Goal: Task Accomplishment & Management: Manage account settings

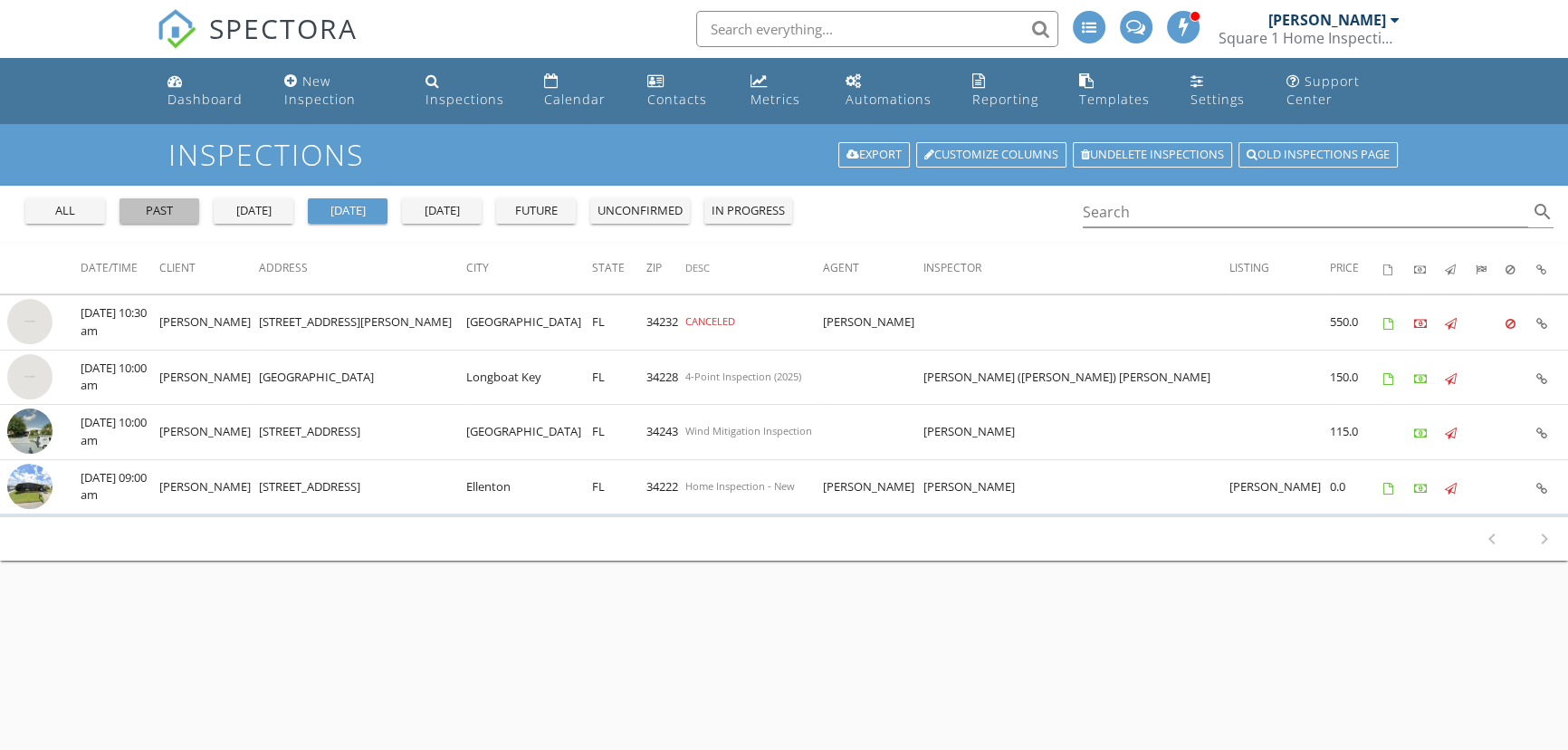
click at [172, 209] on div "past" at bounding box center [159, 211] width 65 height 18
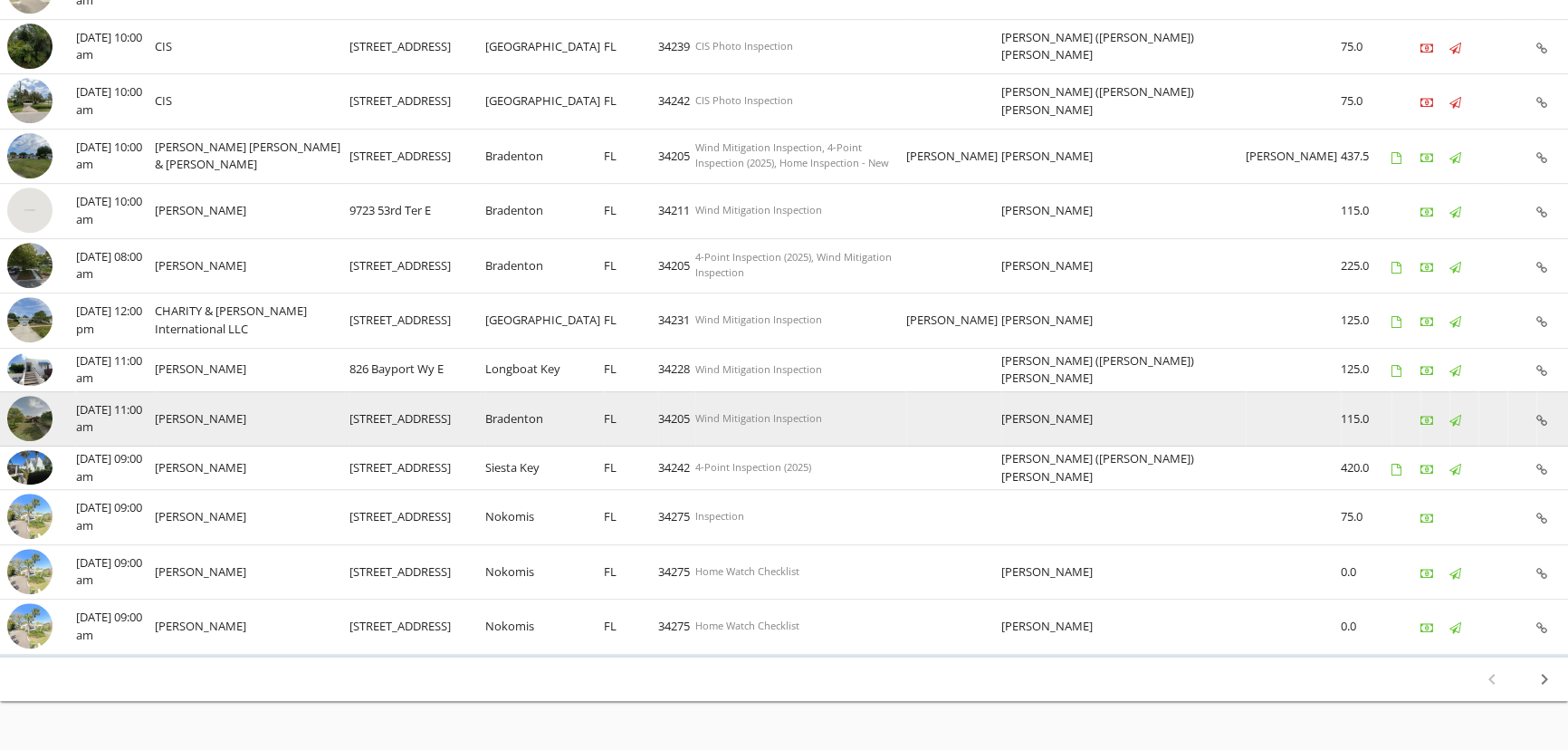
scroll to position [972, 0]
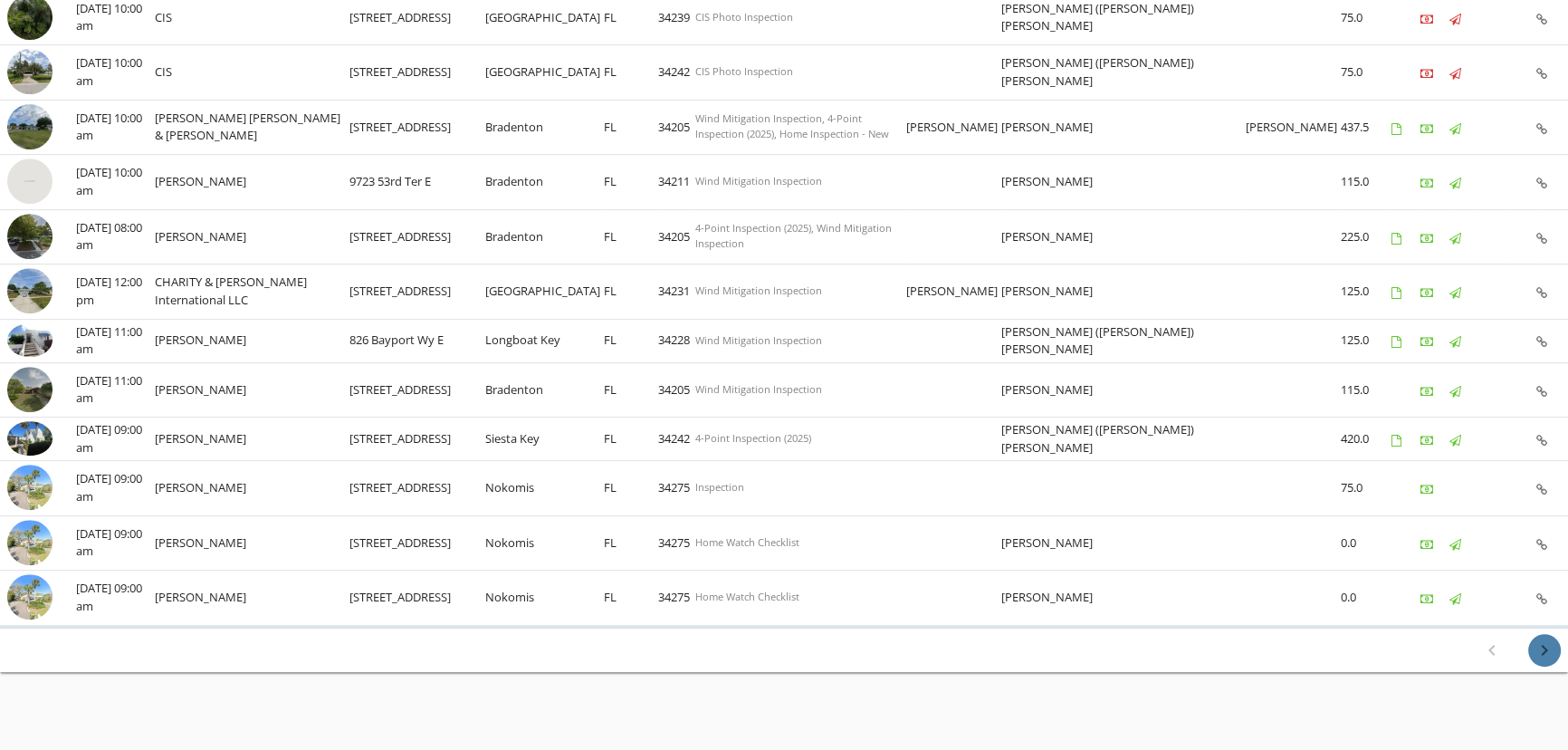
click at [1542, 639] on icon "chevron_right" at bounding box center [1544, 650] width 22 height 22
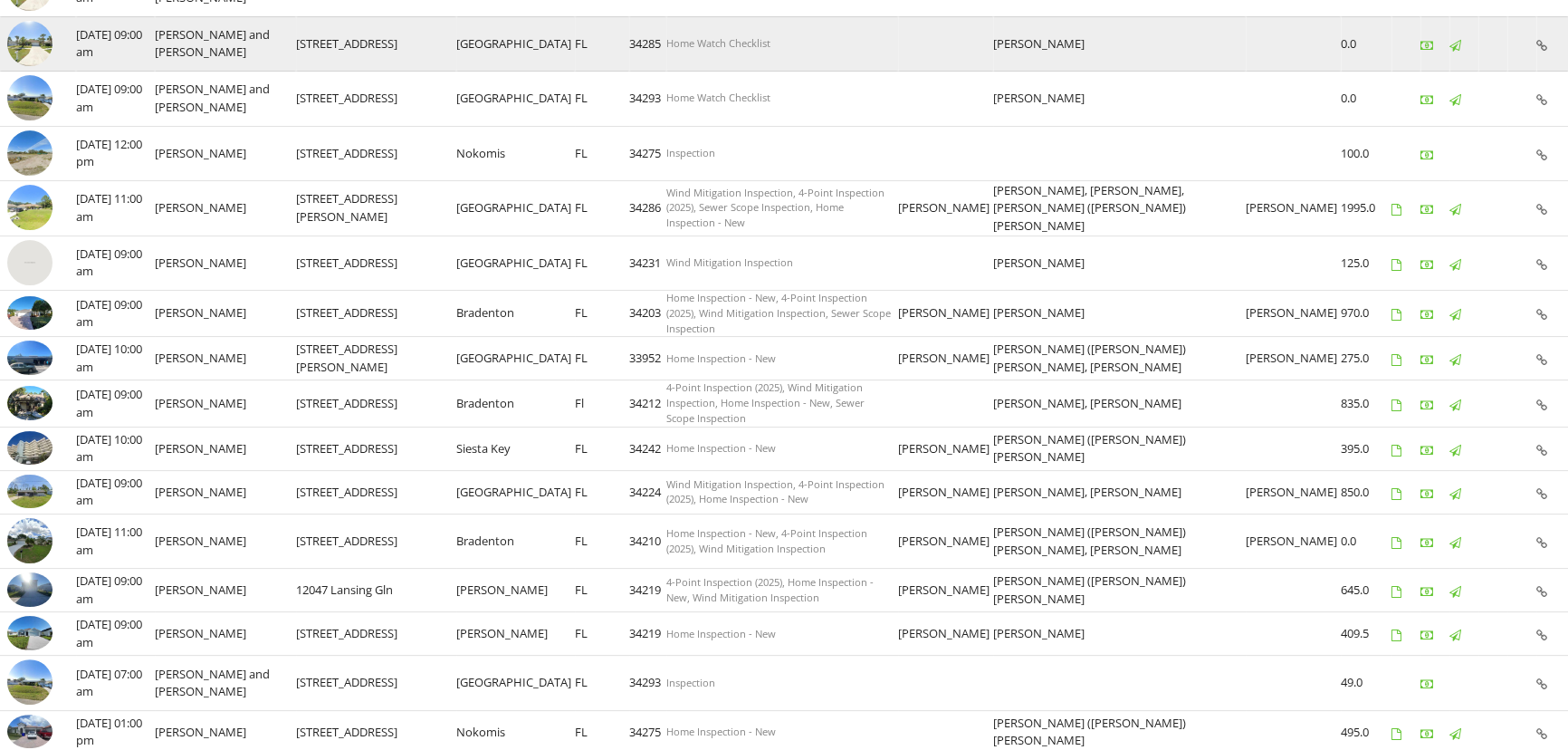
scroll to position [493, 0]
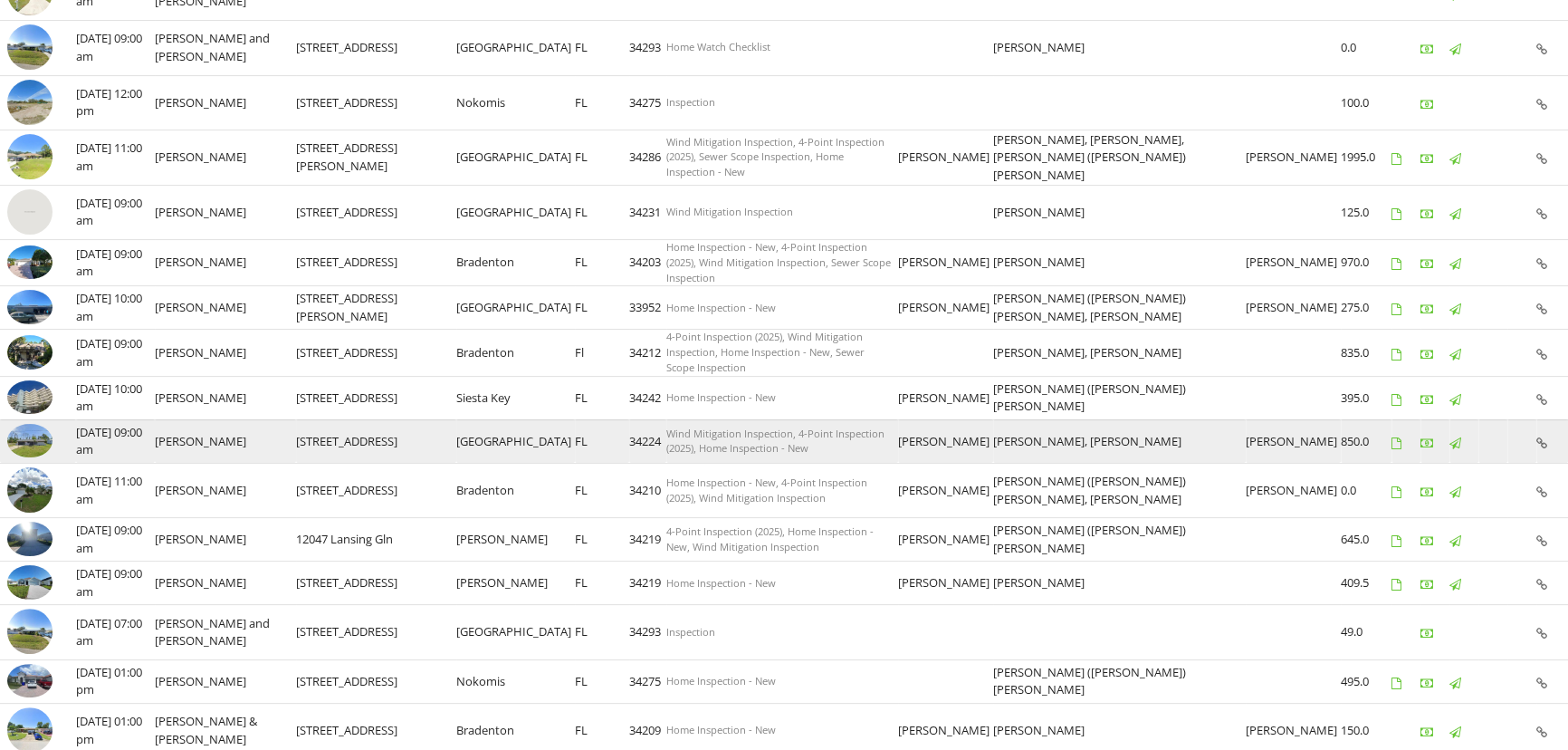
click at [198, 431] on td "[PERSON_NAME]" at bounding box center [225, 441] width 141 height 43
click at [28, 424] on img at bounding box center [30, 440] width 45 height 35
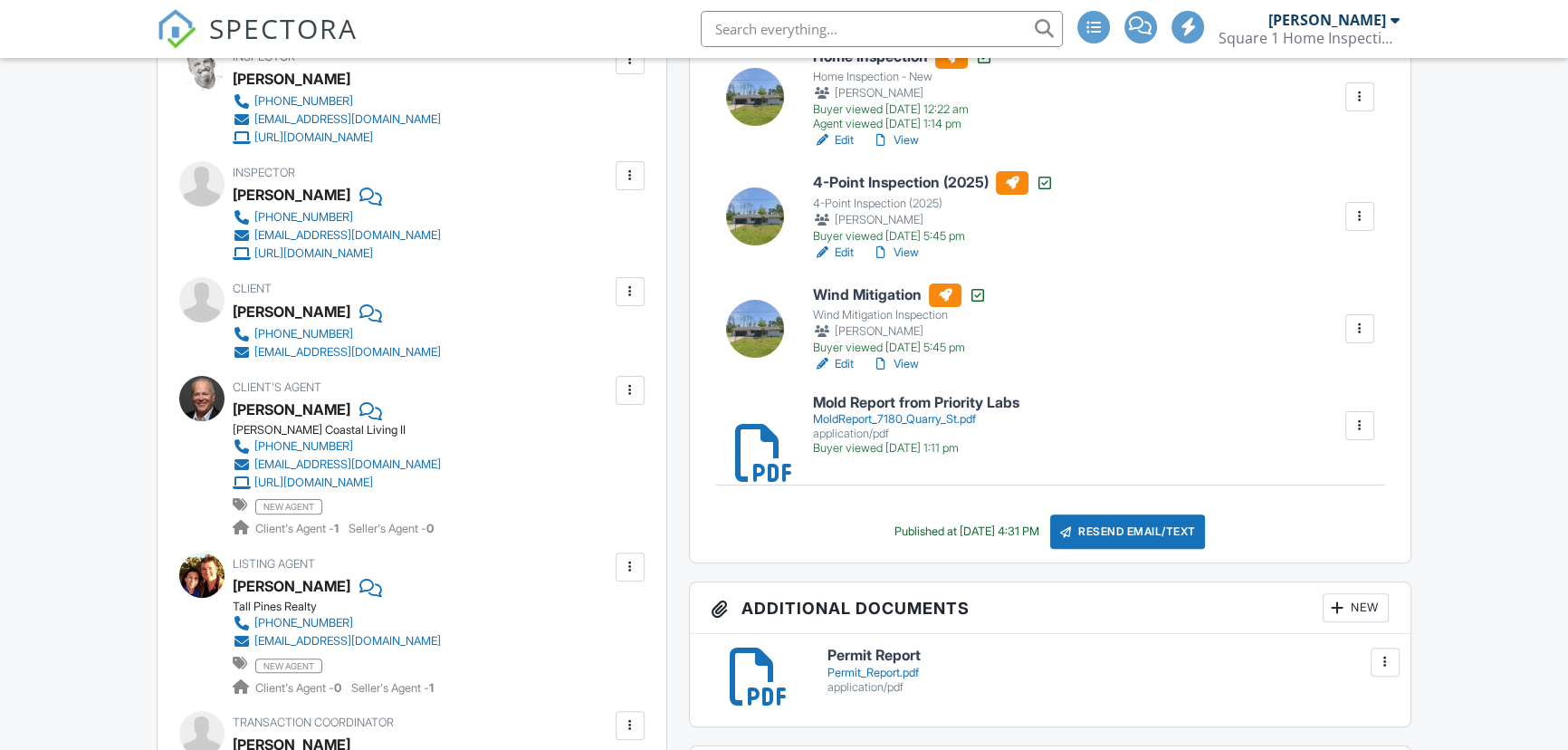
scroll to position [412, 0]
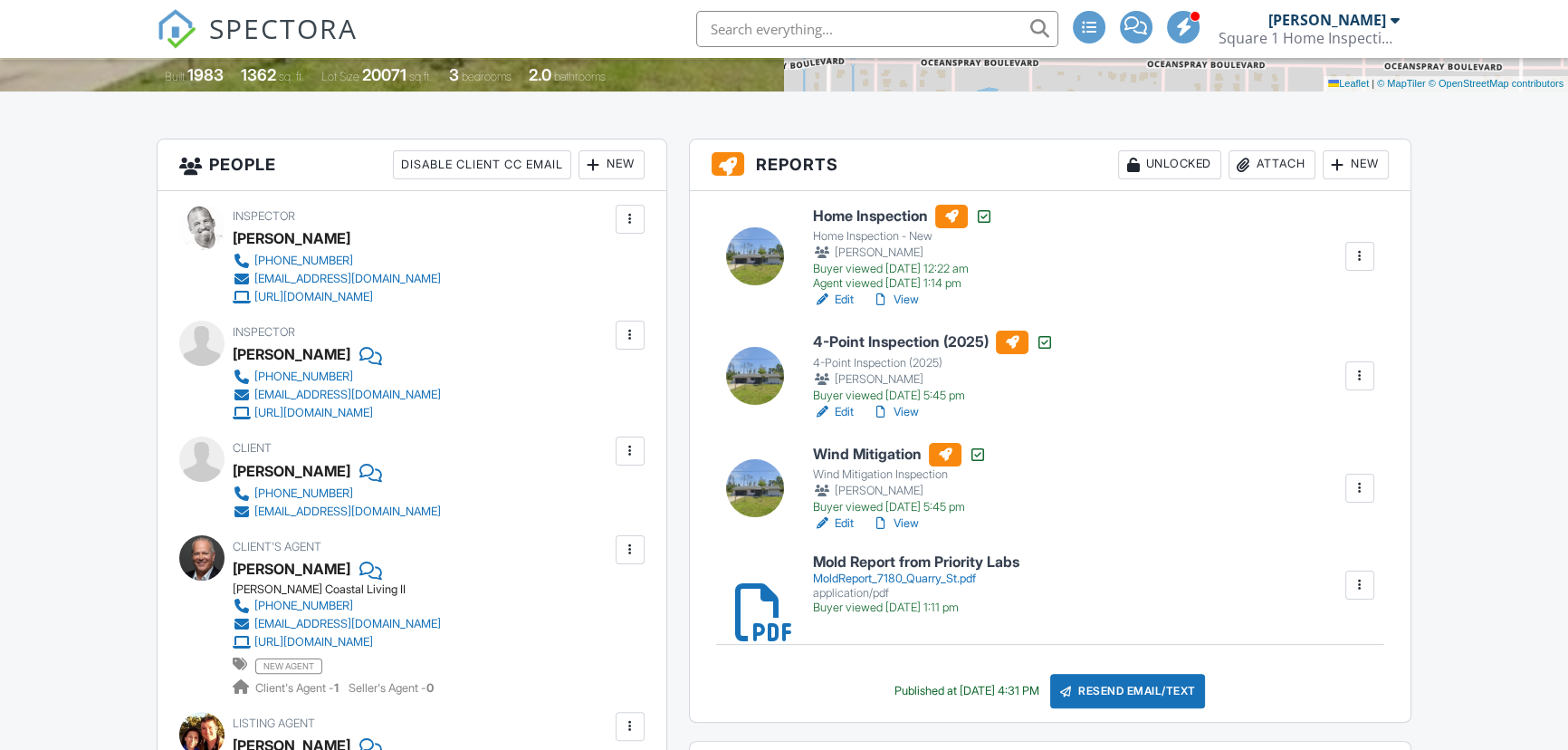
click at [755, 378] on div at bounding box center [755, 375] width 58 height 58
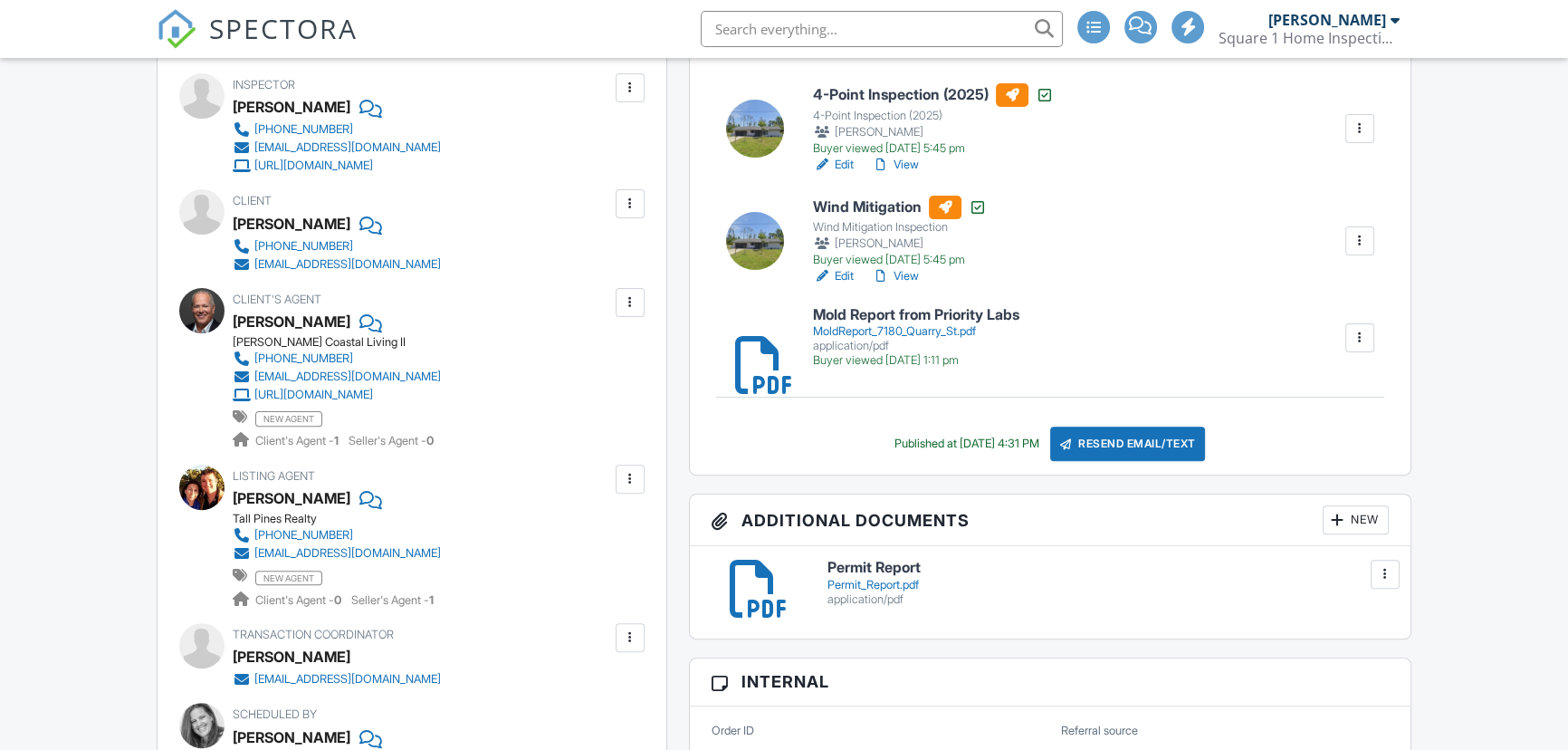
click at [1157, 444] on div "Resend Email/Text" at bounding box center [1128, 443] width 156 height 35
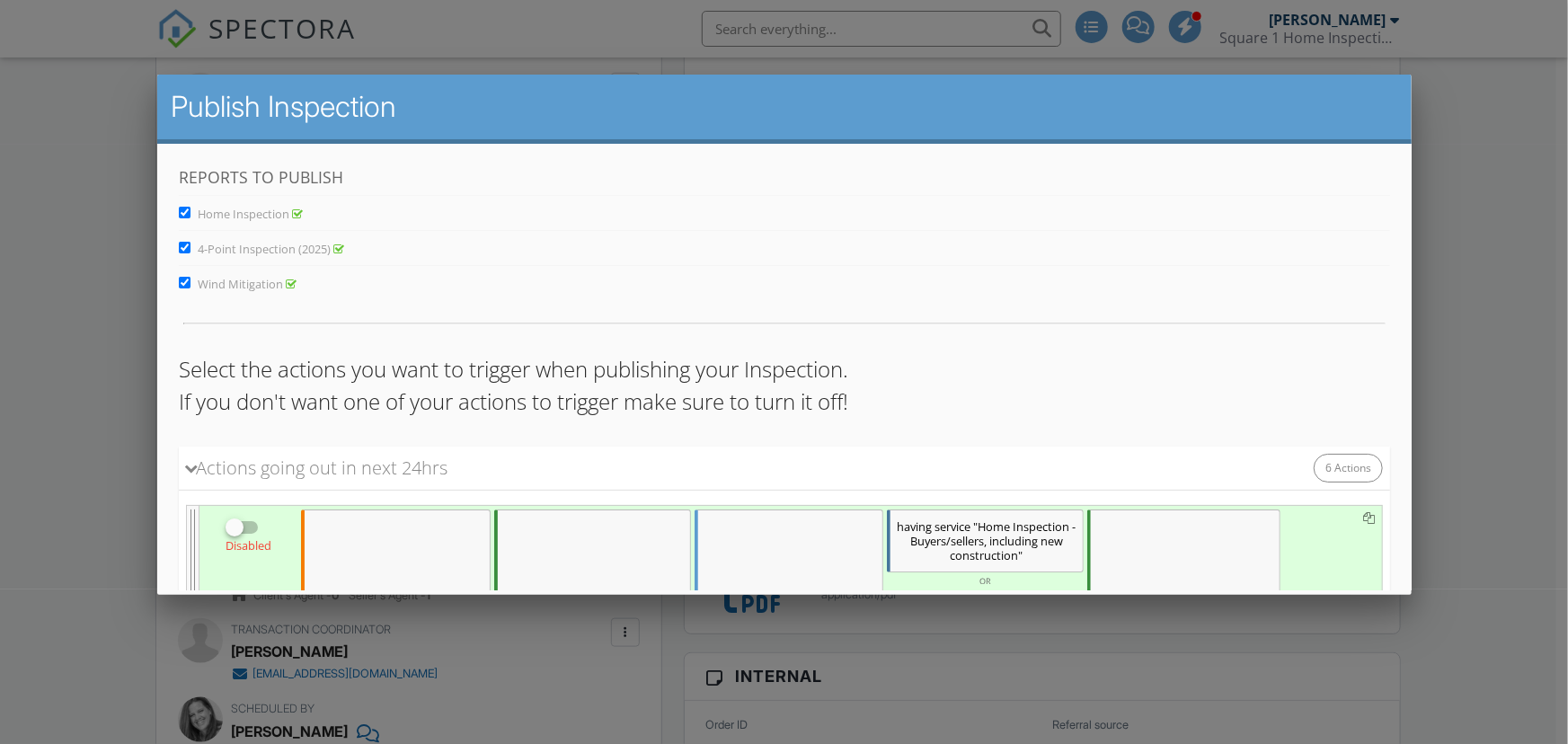
click at [182, 212] on input "Home Inspection" at bounding box center [184, 211] width 12 height 12
checkbox input "false"
click at [180, 276] on input "Wind Mitigation" at bounding box center [184, 282] width 12 height 12
checkbox input "false"
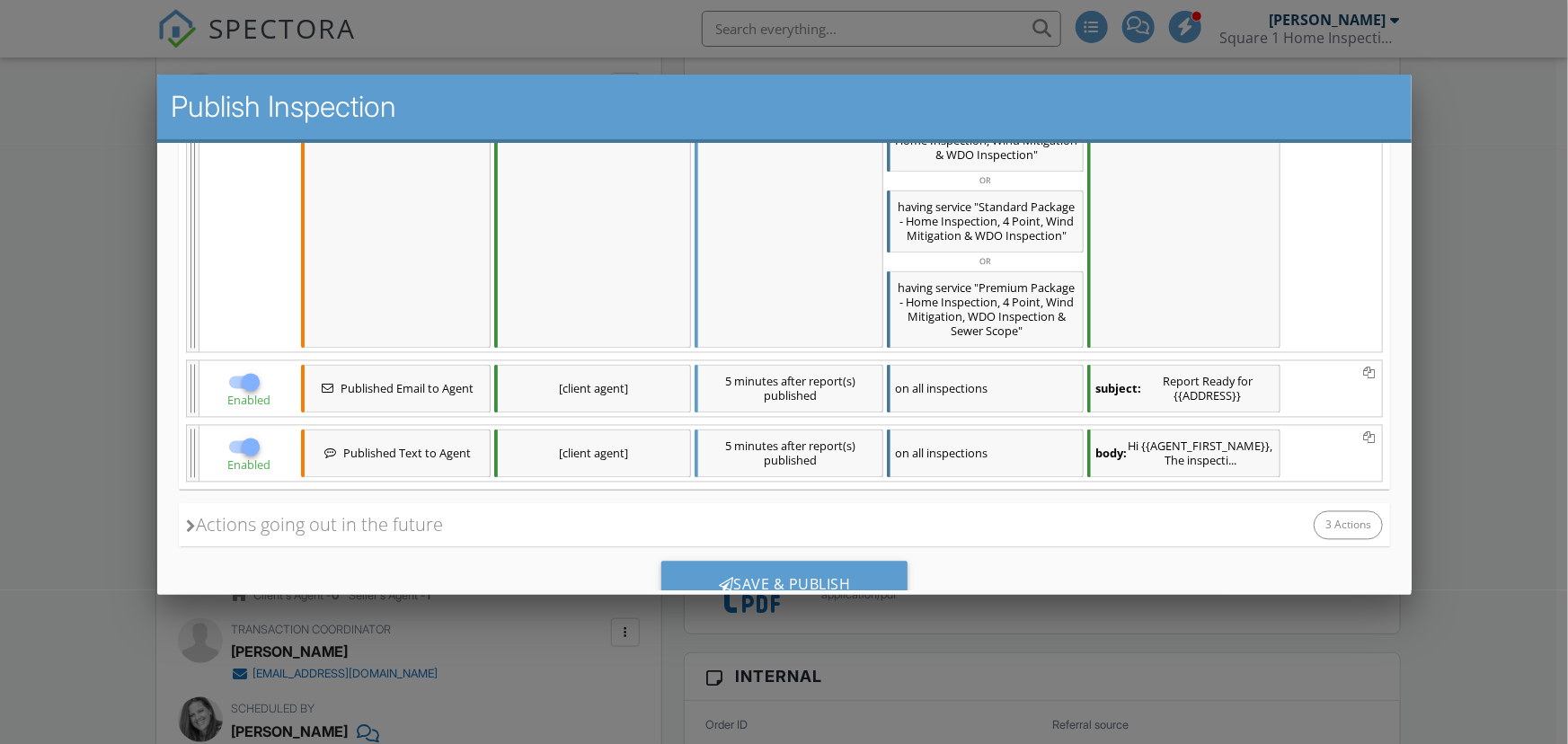
scroll to position [1849, 0]
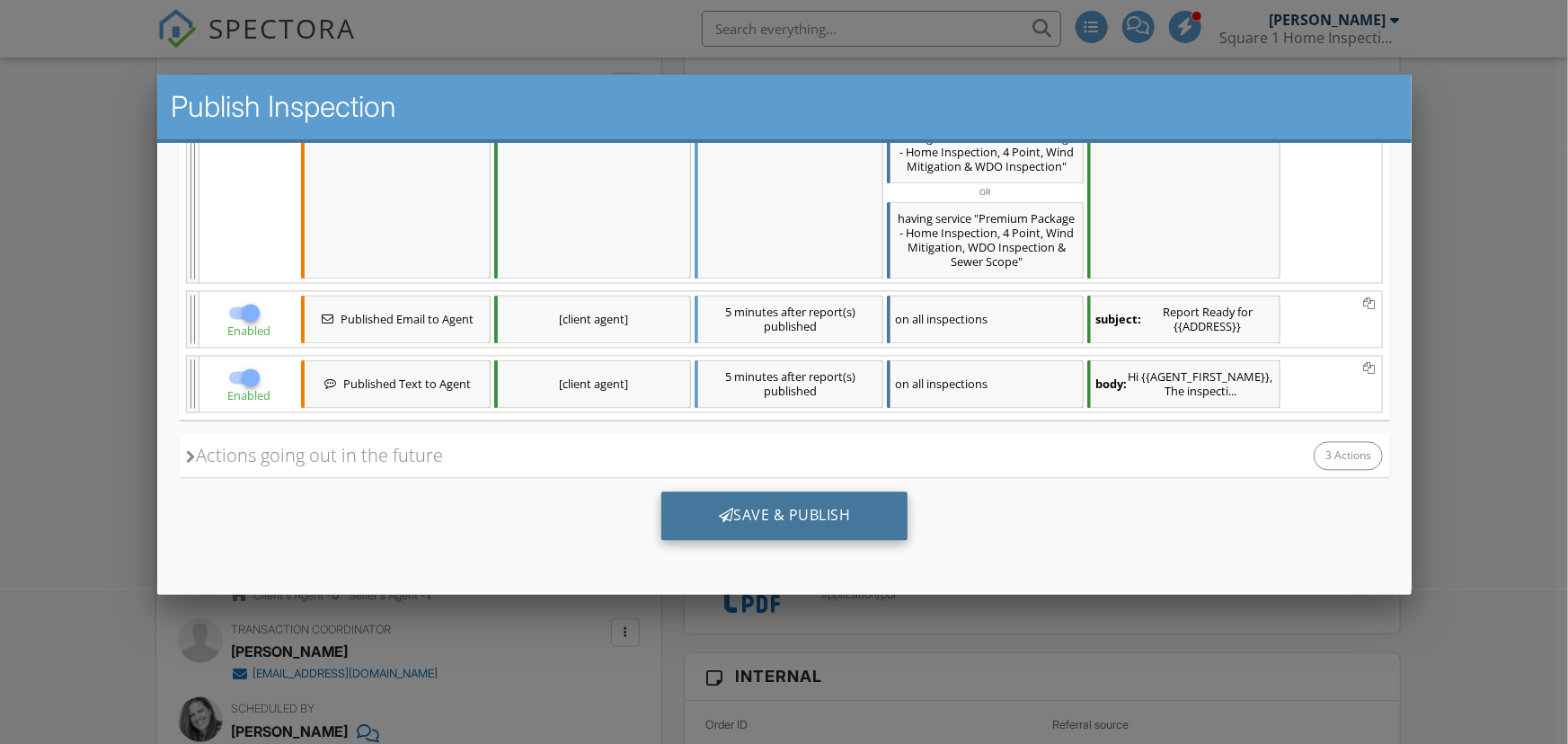
click at [777, 518] on div "Save & Publish" at bounding box center [784, 516] width 247 height 49
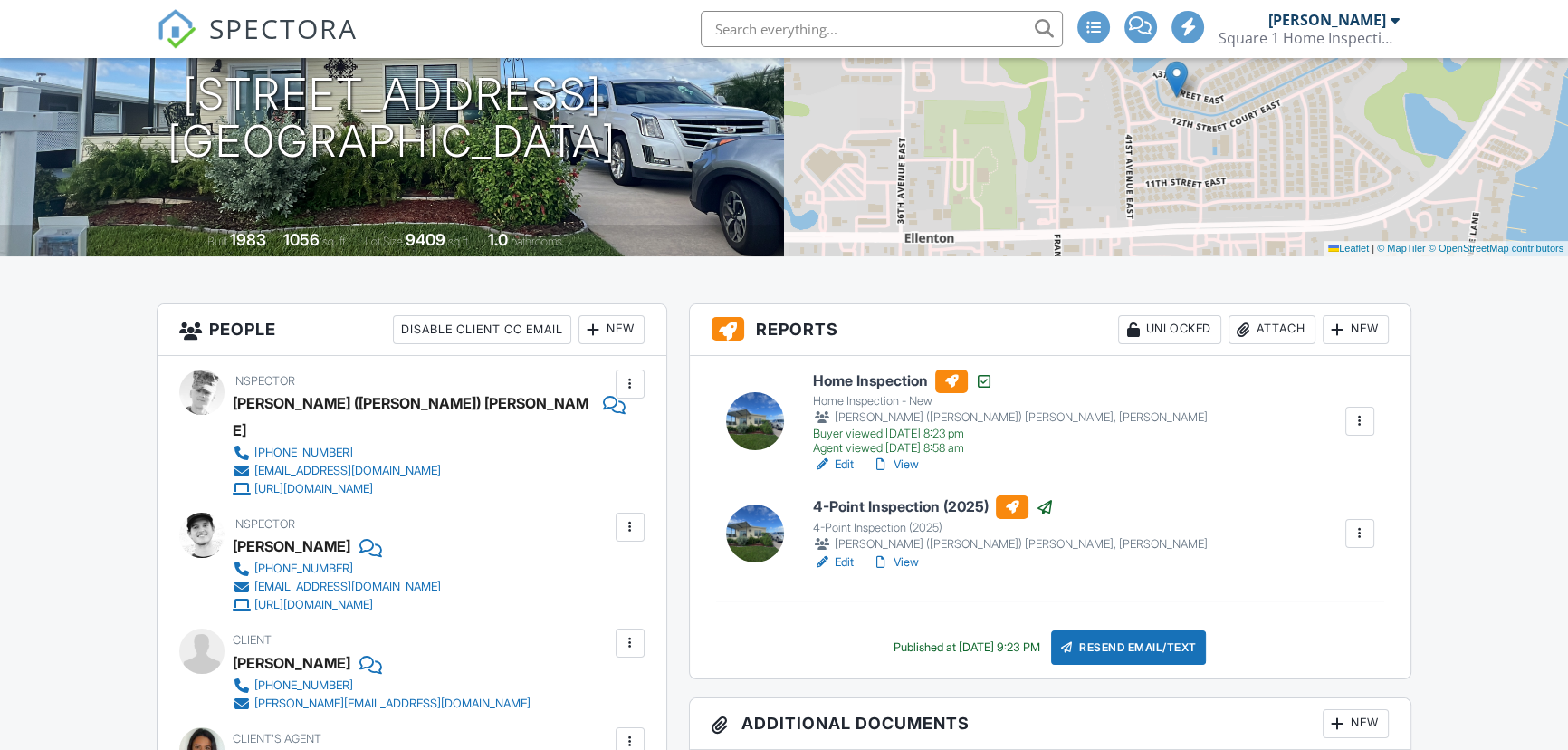
click at [763, 413] on div at bounding box center [755, 420] width 58 height 58
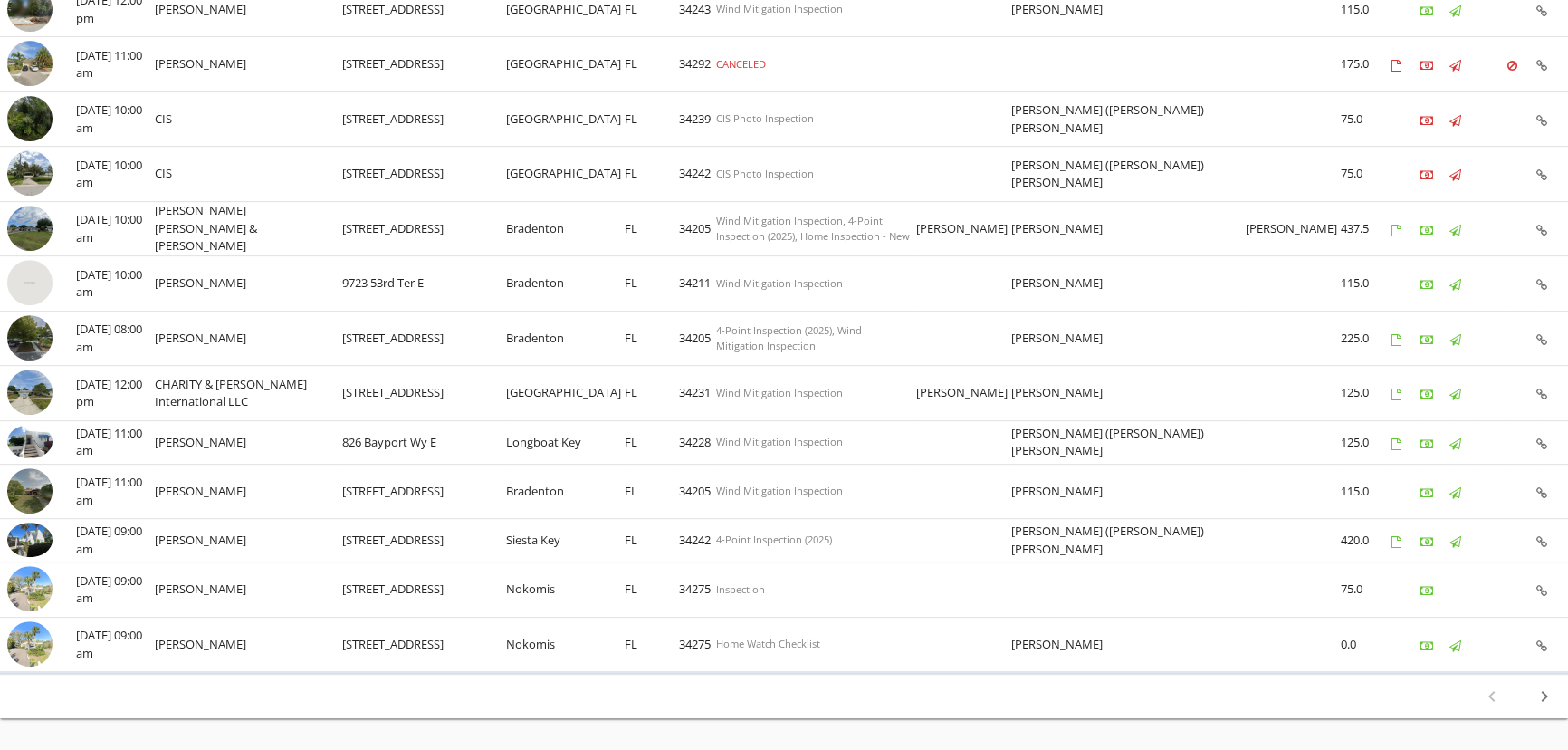
scroll to position [972, 0]
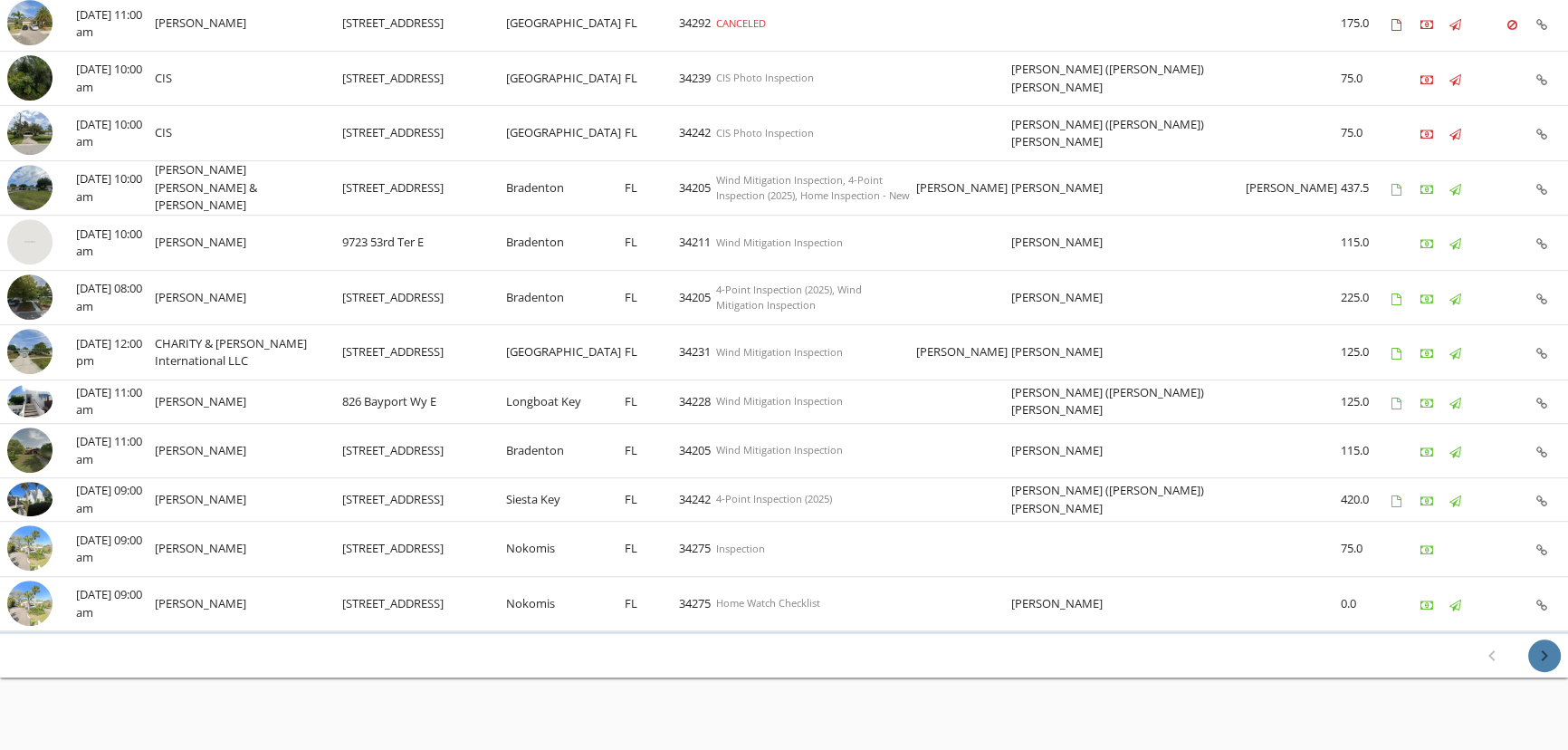
click at [1540, 644] on icon "chevron_right" at bounding box center [1544, 655] width 22 height 22
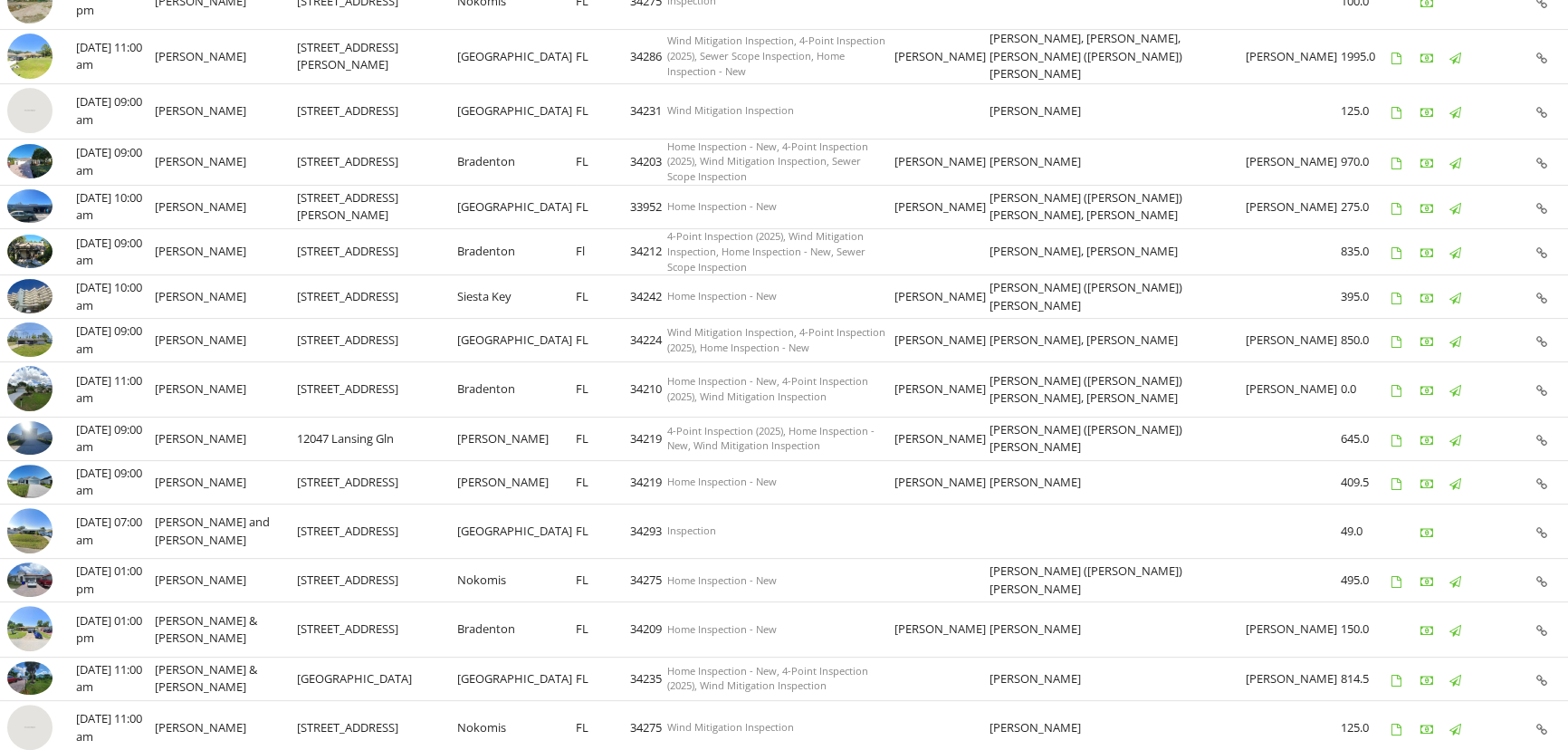
scroll to position [658, 0]
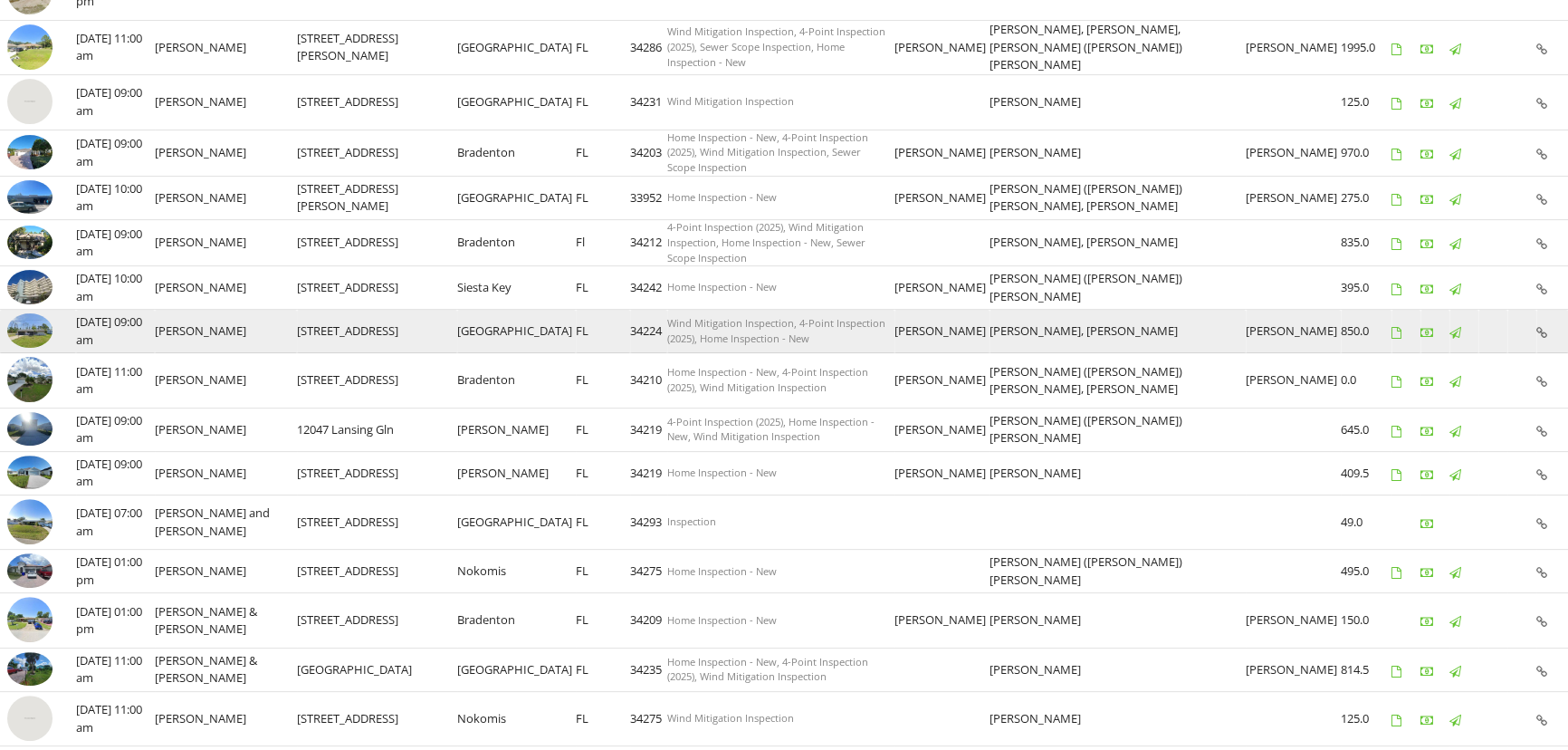
click at [37, 317] on img at bounding box center [30, 330] width 45 height 35
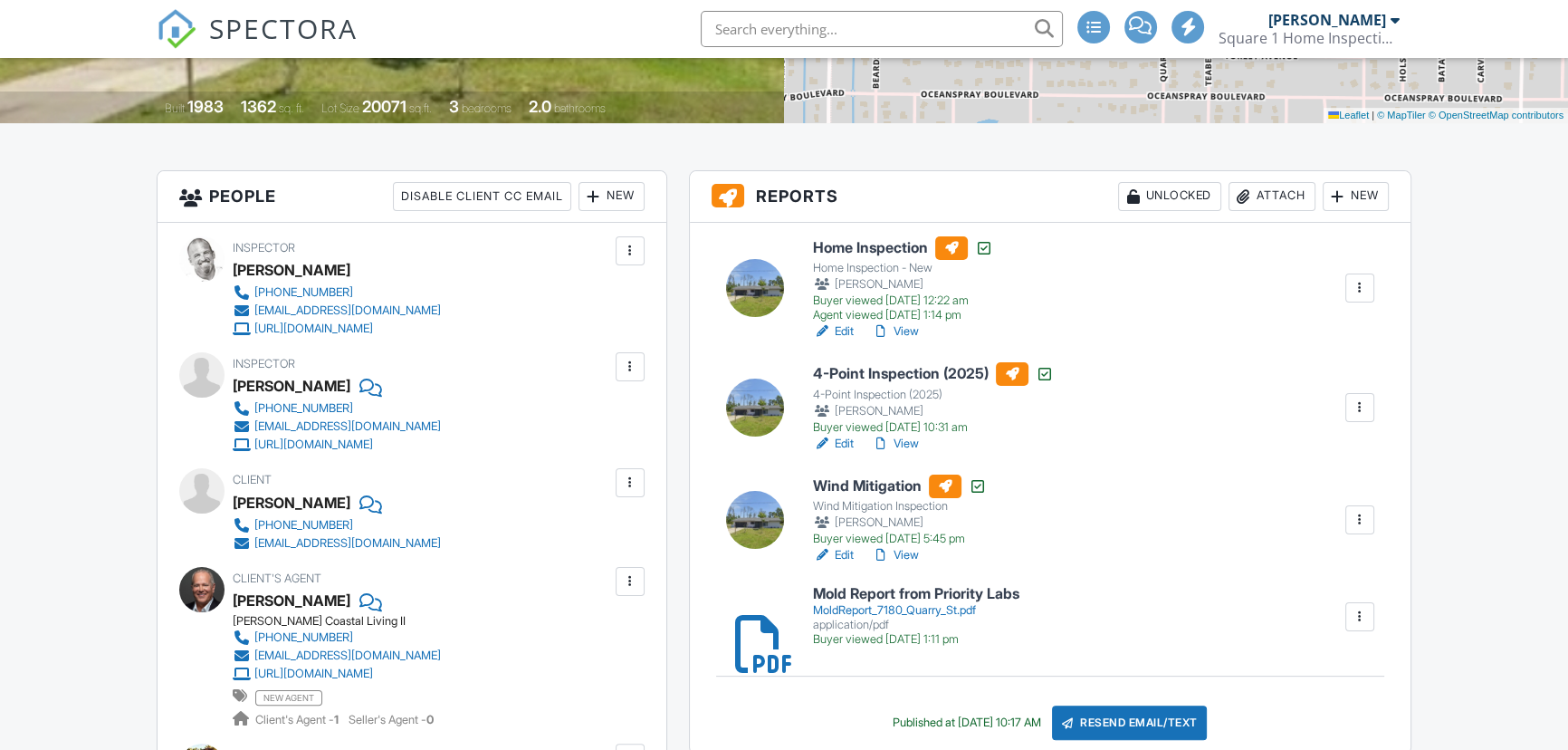
scroll to position [412, 0]
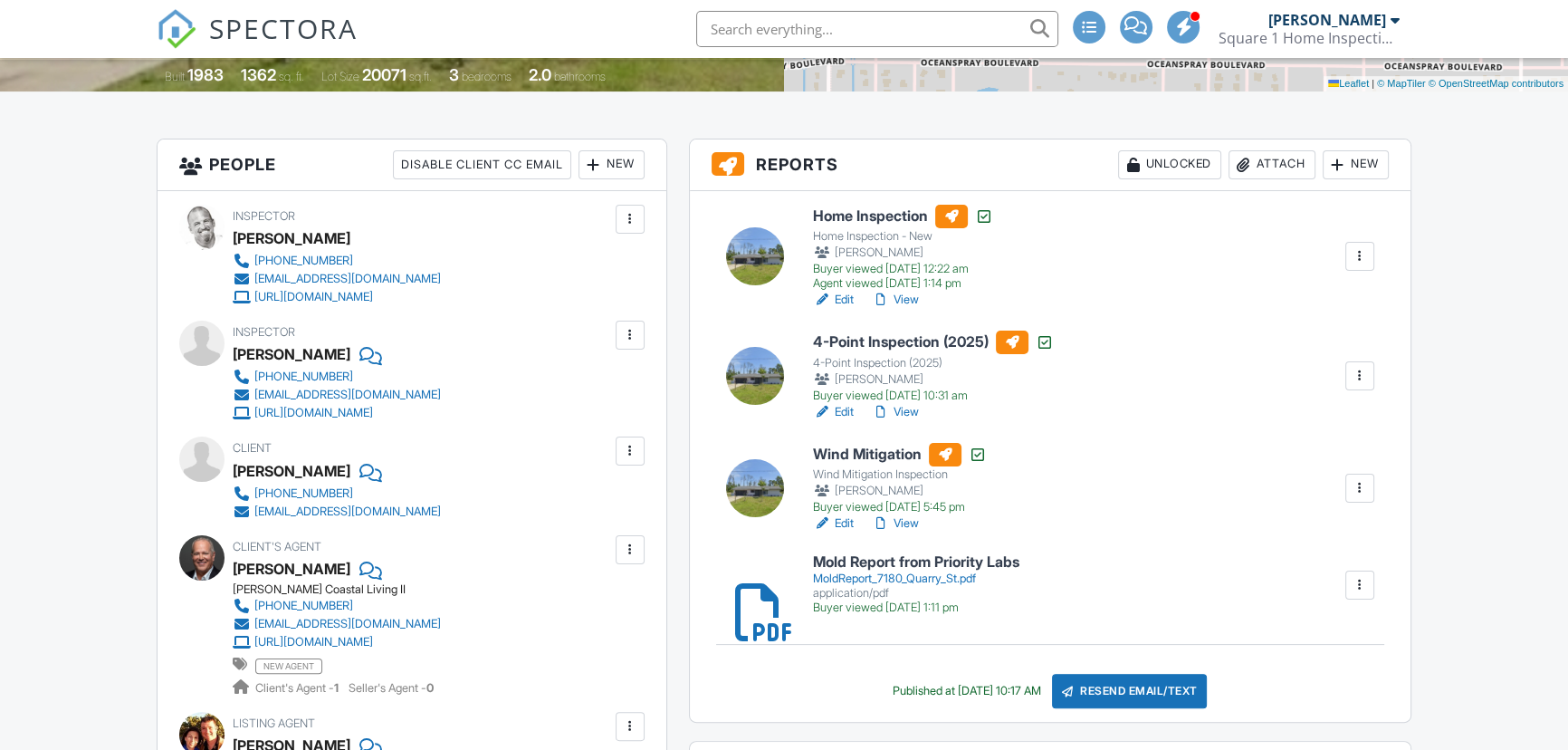
click at [757, 372] on div at bounding box center [755, 375] width 58 height 58
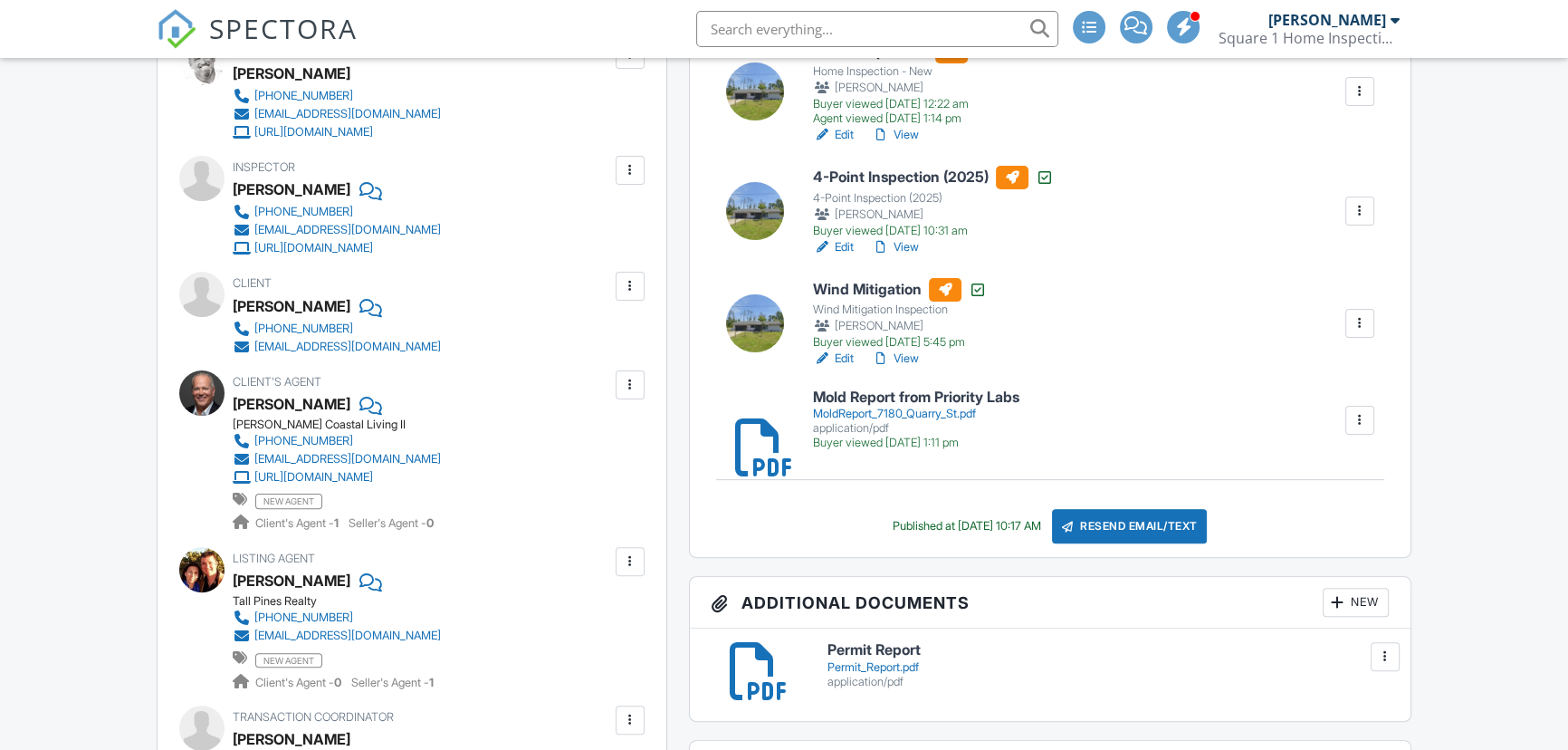
click at [1113, 523] on div "Resend Email/Text" at bounding box center [1130, 526] width 156 height 35
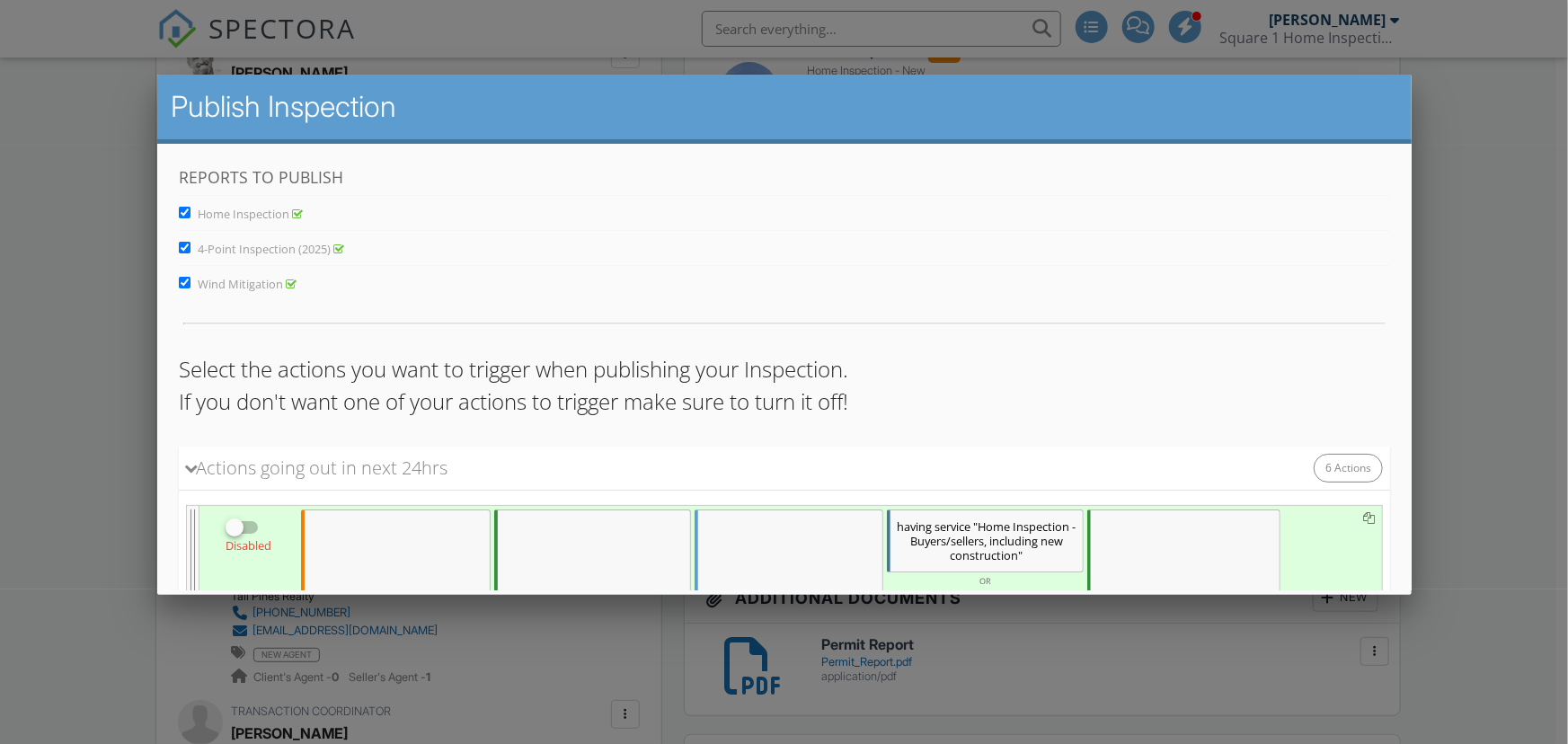
click at [178, 206] on input "Home Inspection" at bounding box center [184, 211] width 12 height 12
checkbox input "false"
click at [181, 280] on input "Wind Mitigation" at bounding box center [184, 282] width 12 height 12
checkbox input "false"
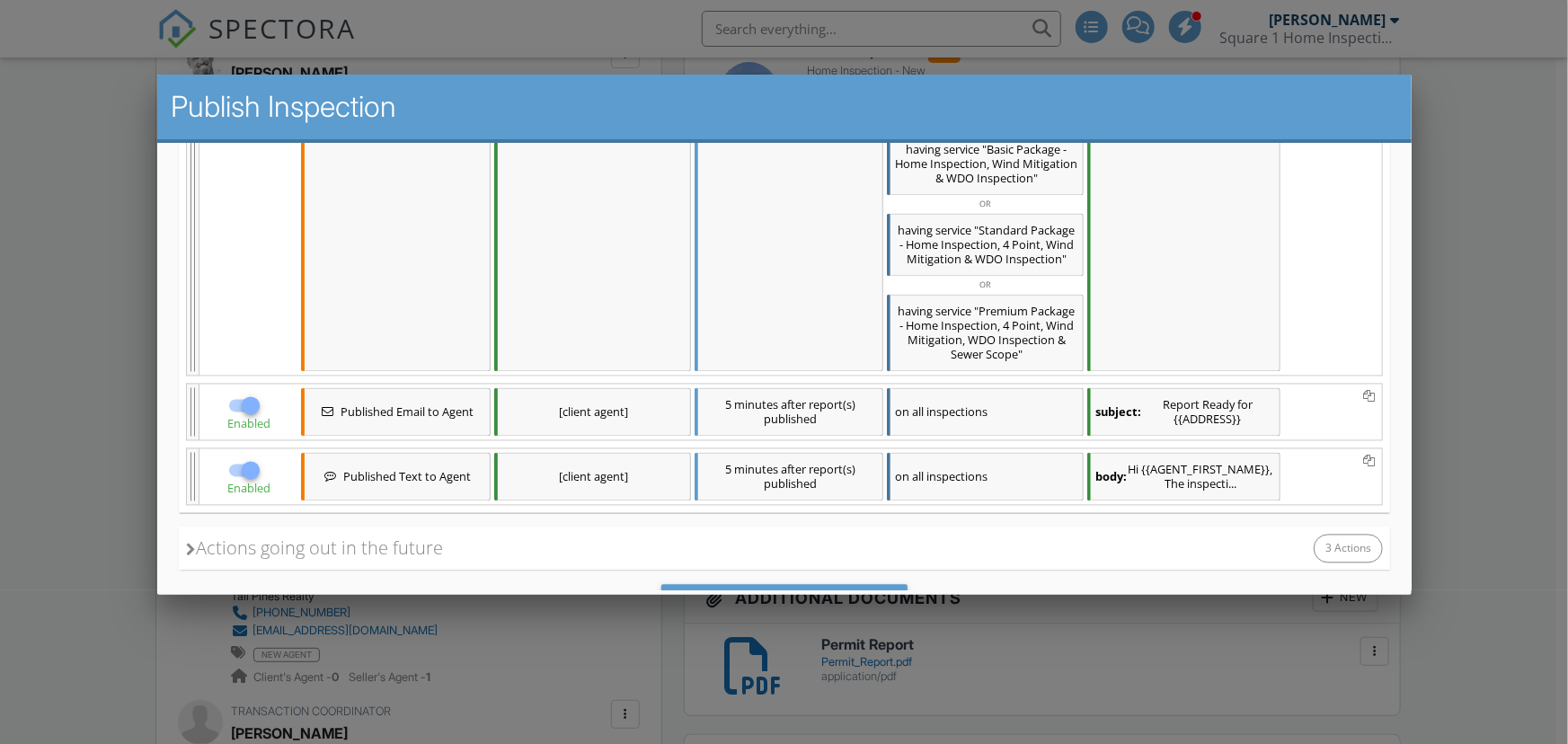
scroll to position [1849, 0]
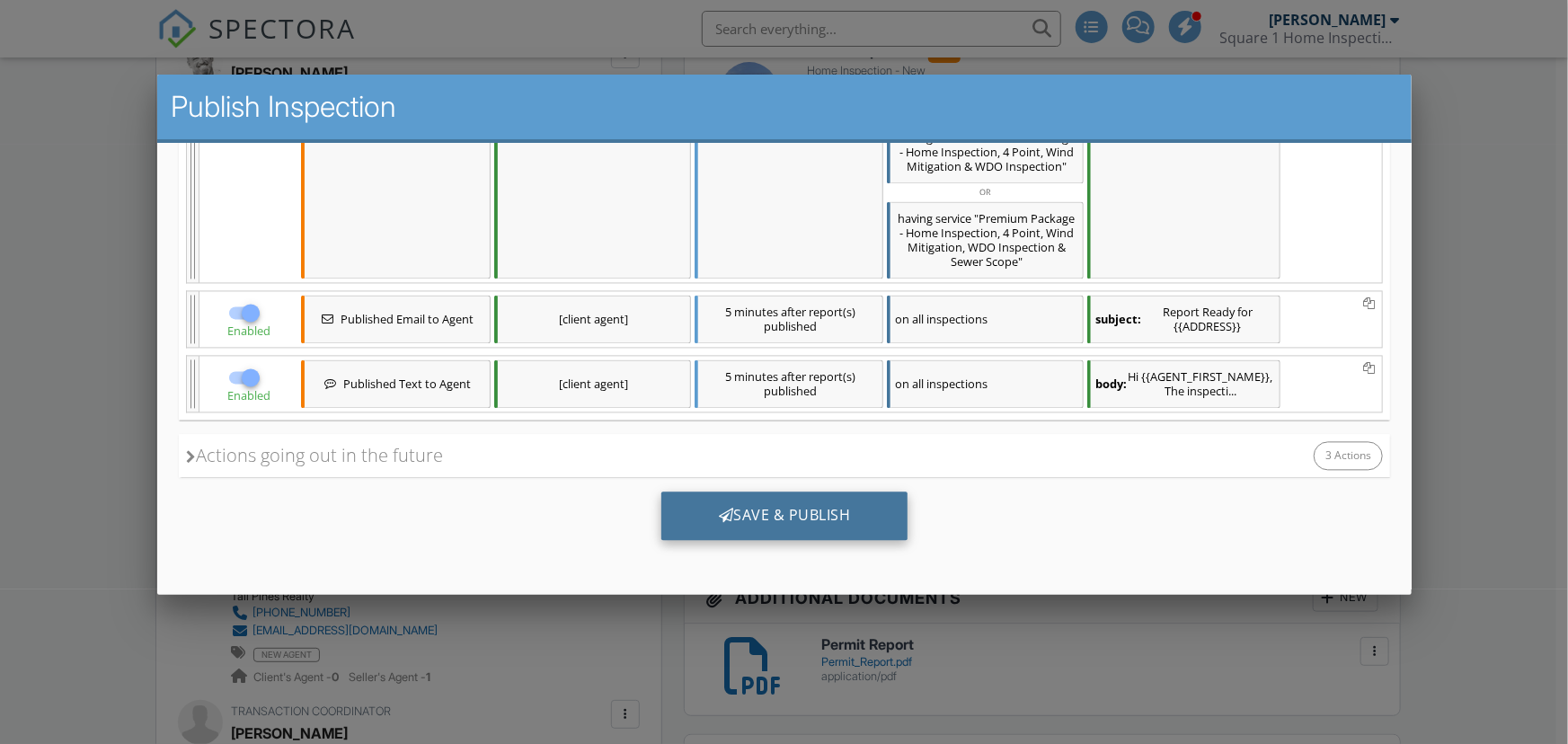
click at [758, 508] on div "Save & Publish" at bounding box center [784, 516] width 247 height 49
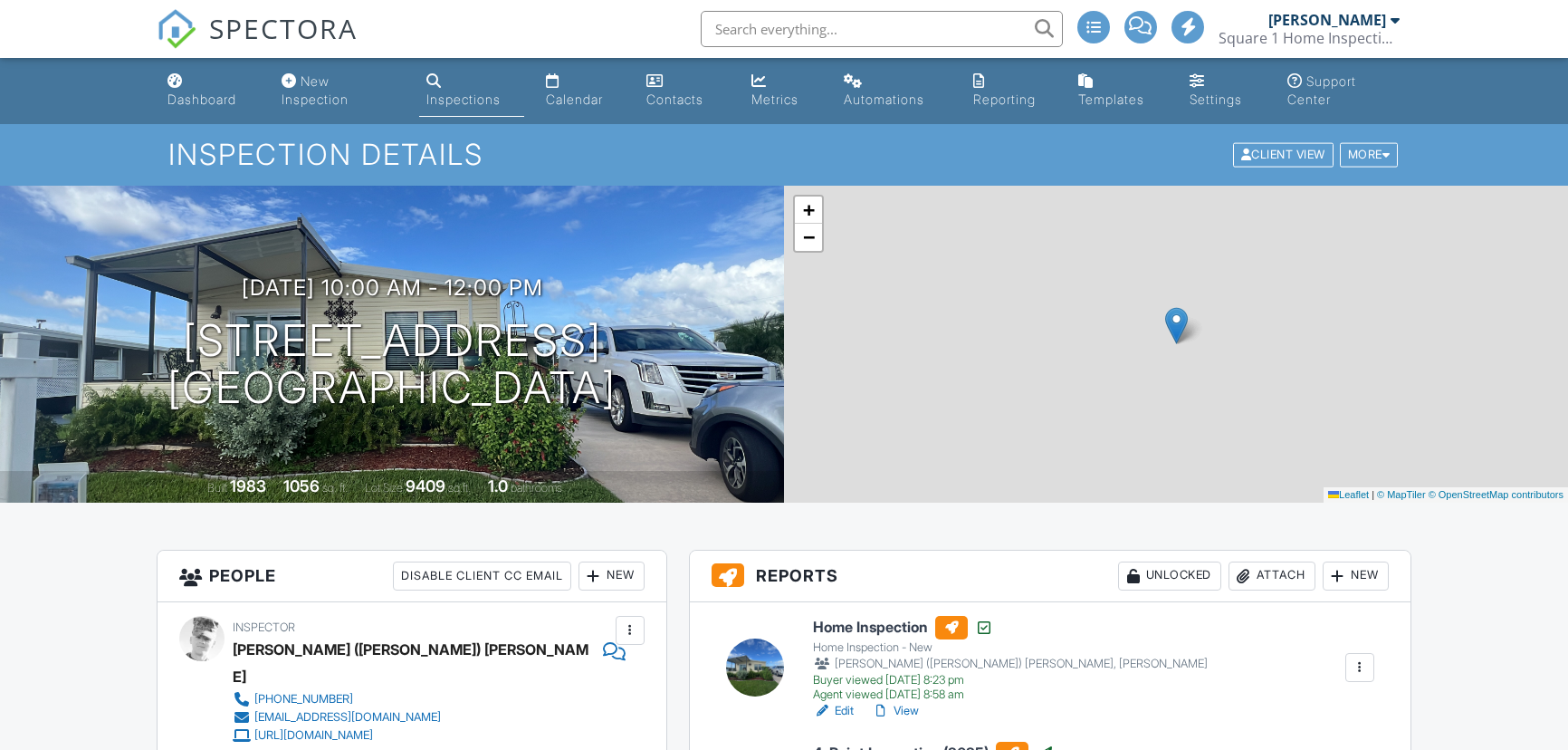
scroll to position [329, 0]
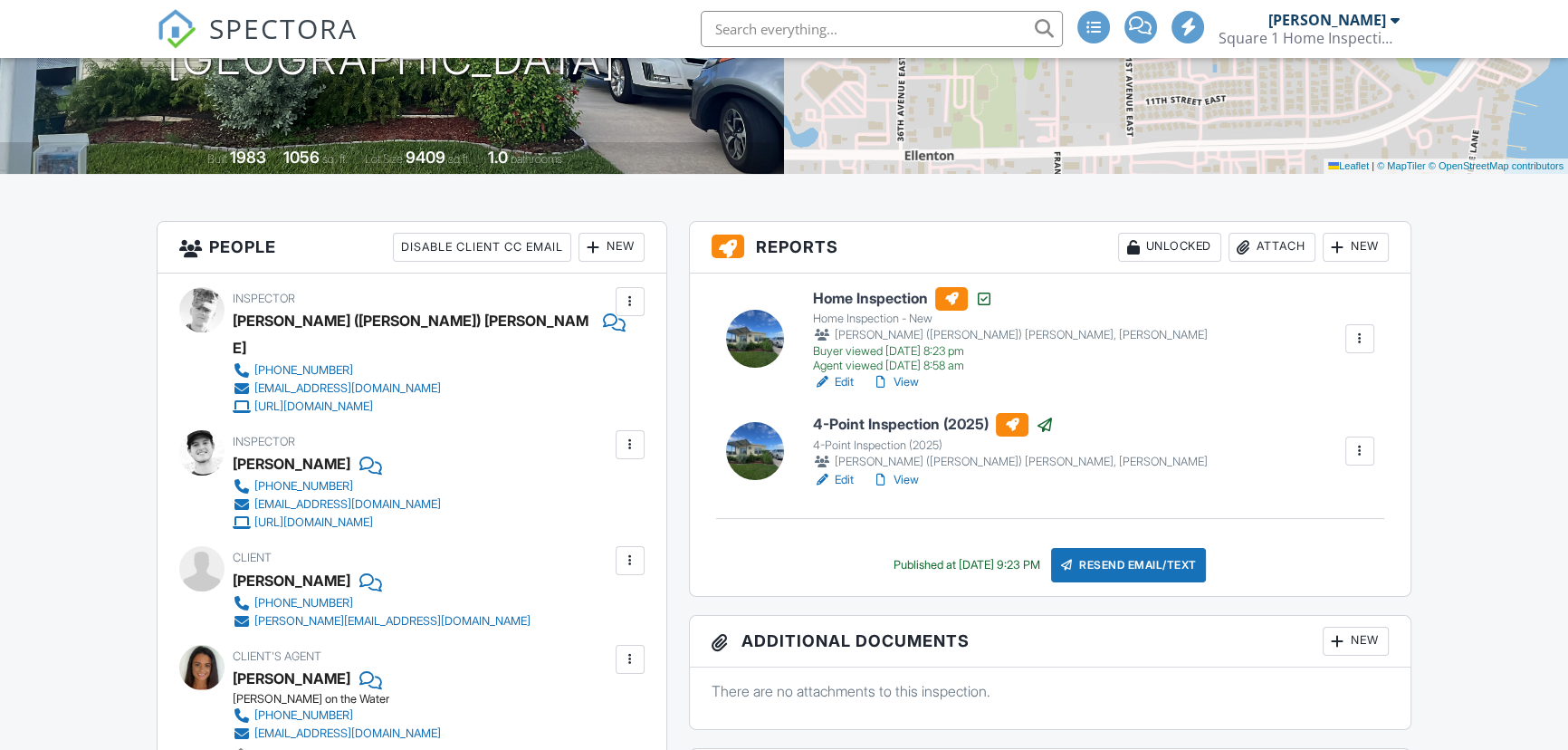
click at [757, 341] on div at bounding box center [755, 338] width 58 height 58
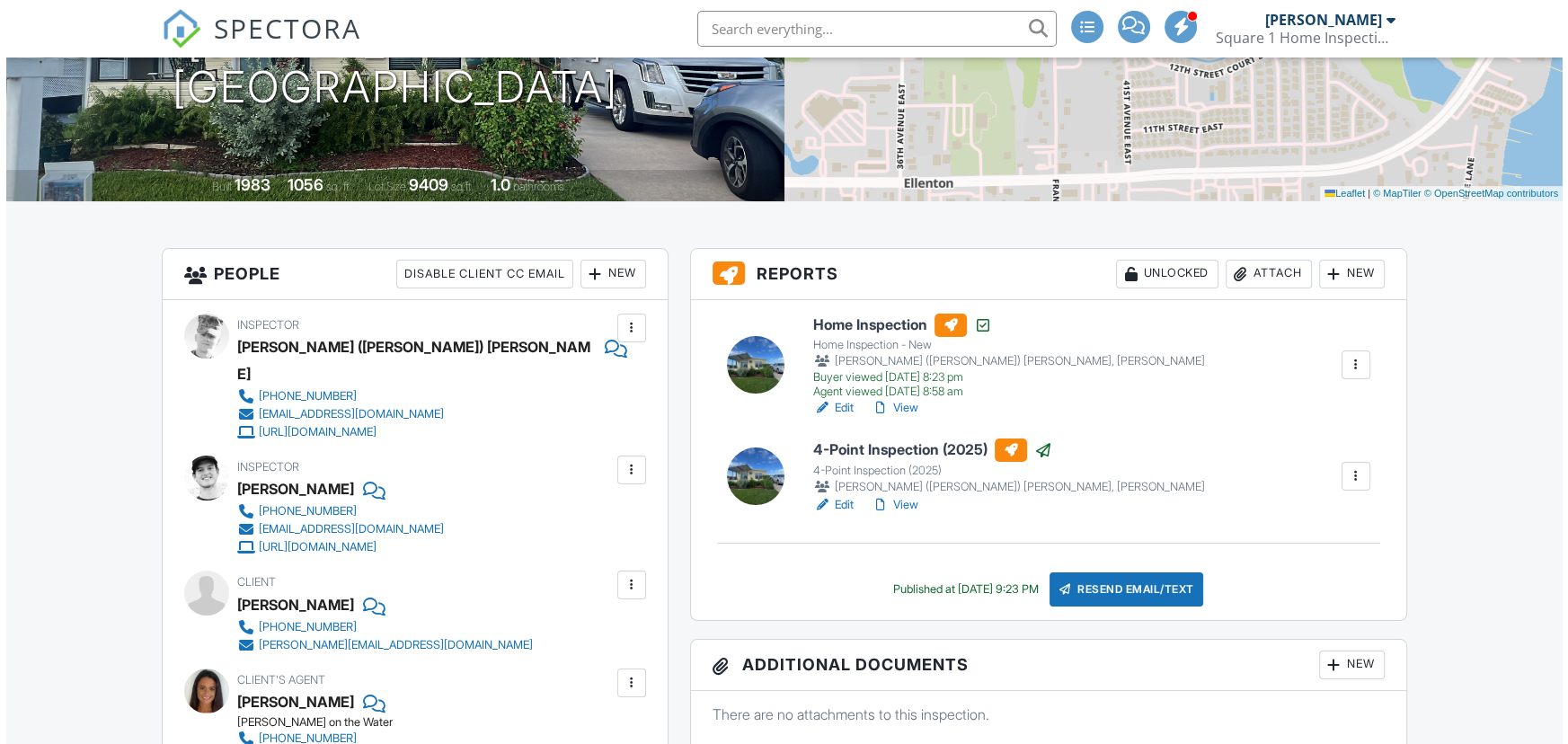
scroll to position [326, 0]
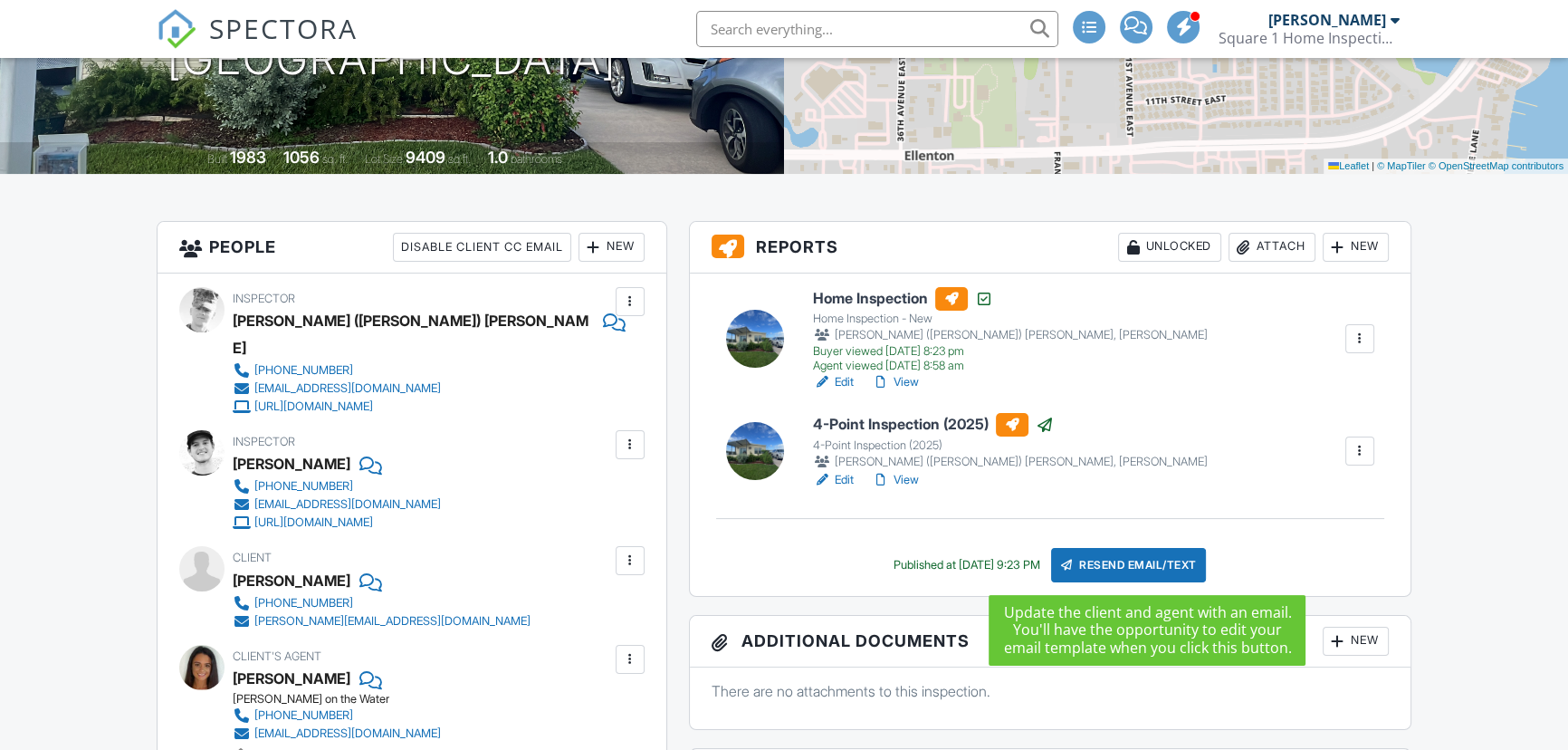
click at [1123, 560] on div "Resend Email/Text" at bounding box center [1129, 564] width 156 height 35
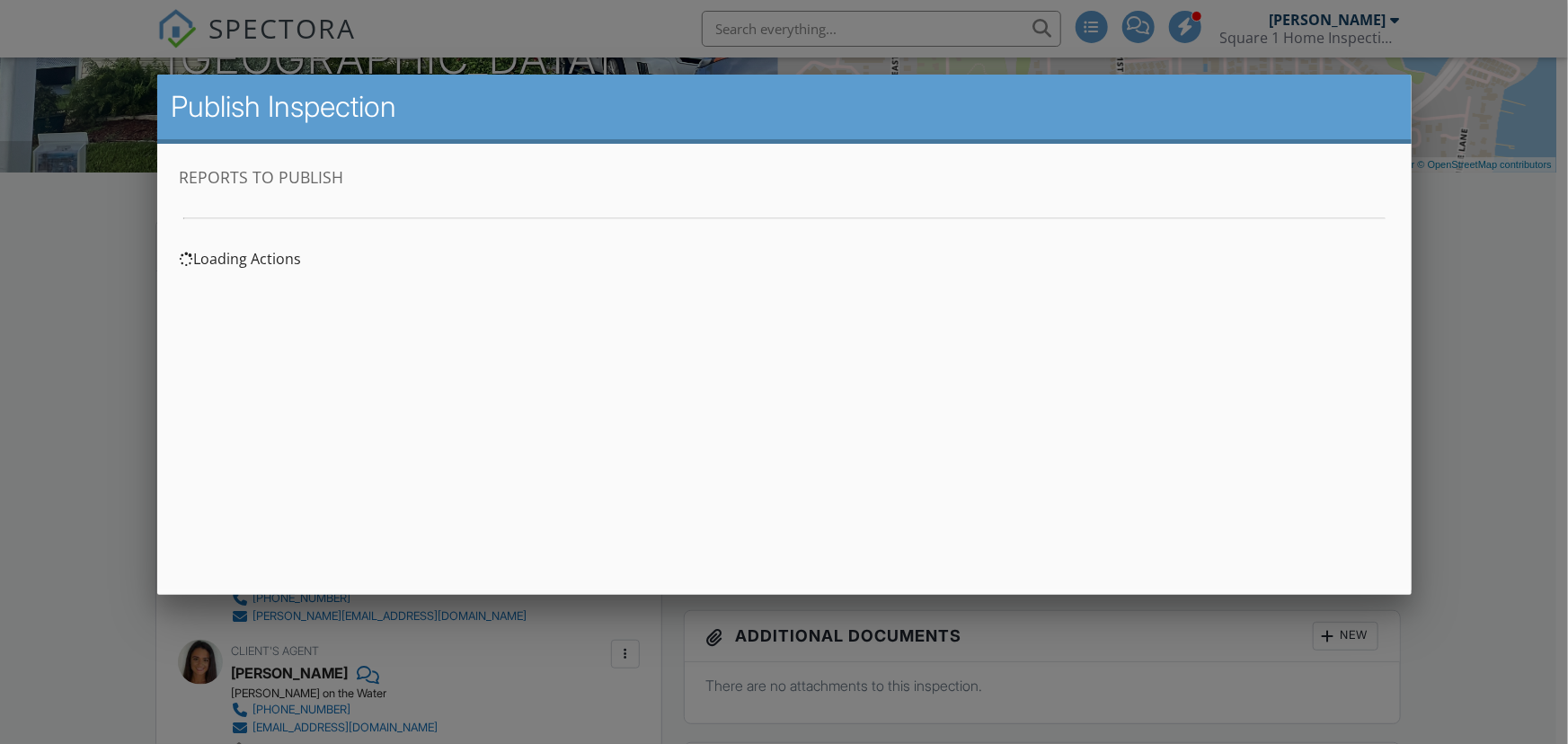
scroll to position [0, 0]
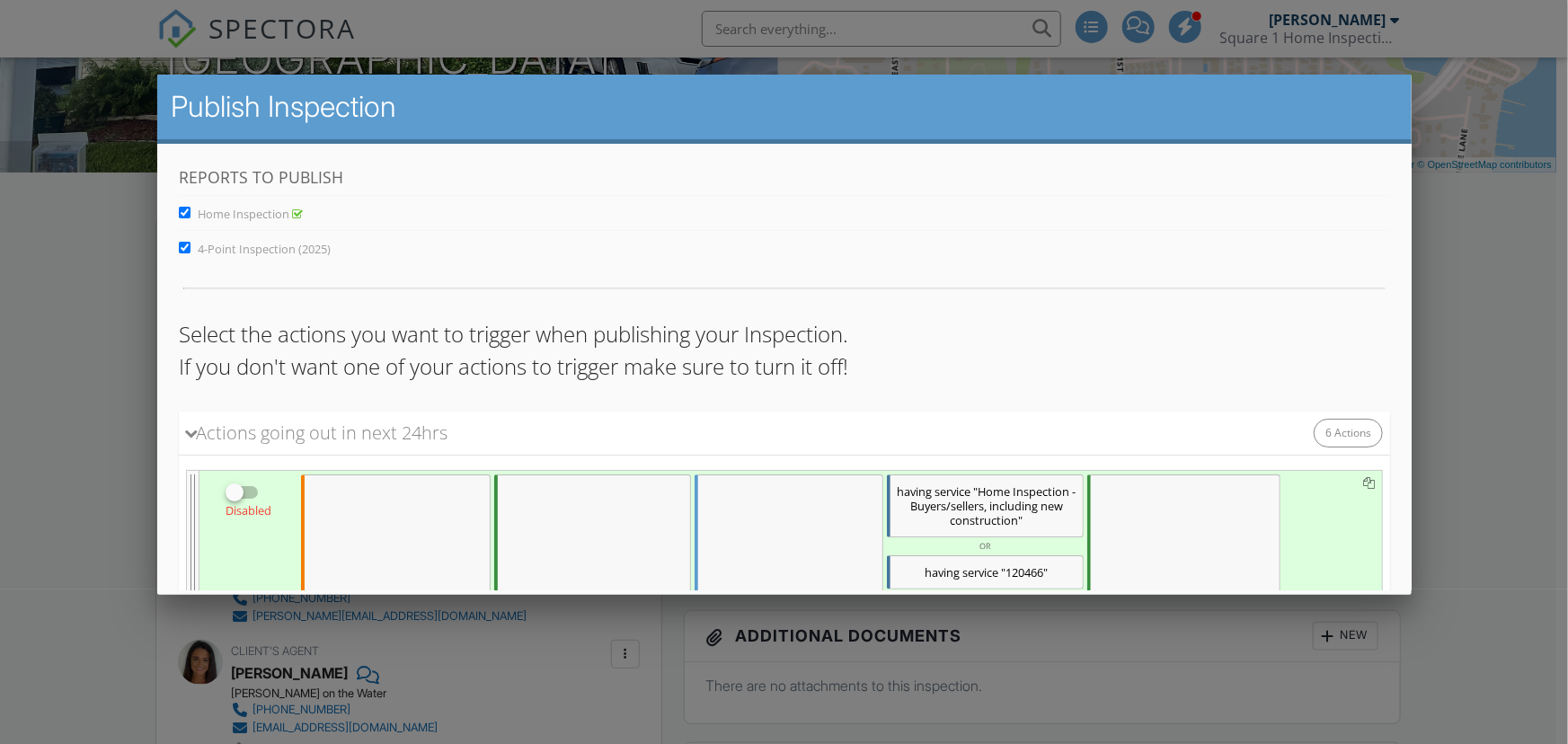
click at [182, 242] on input "4-Point Inspection (2025)" at bounding box center [184, 247] width 12 height 12
checkbox input "false"
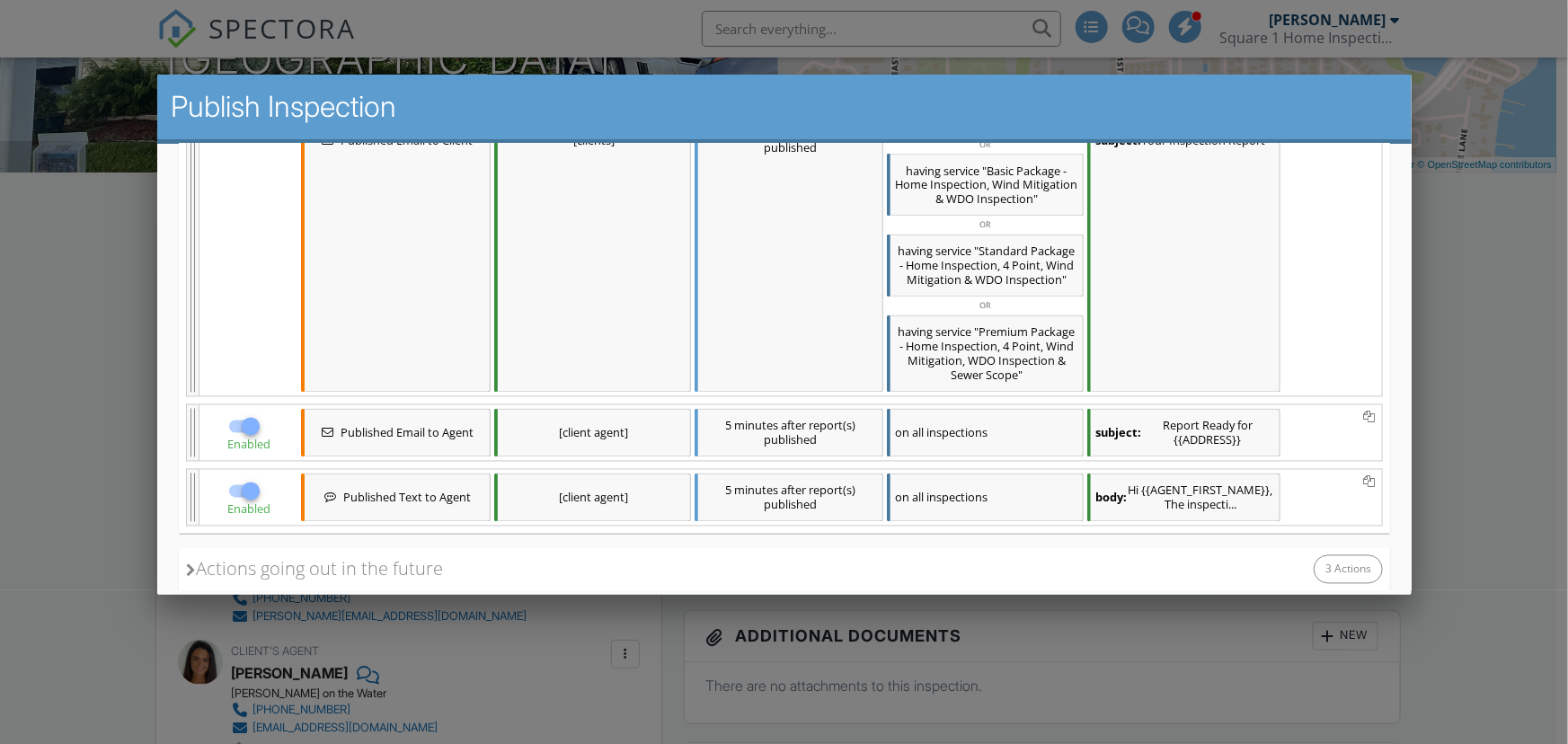
scroll to position [1815, 0]
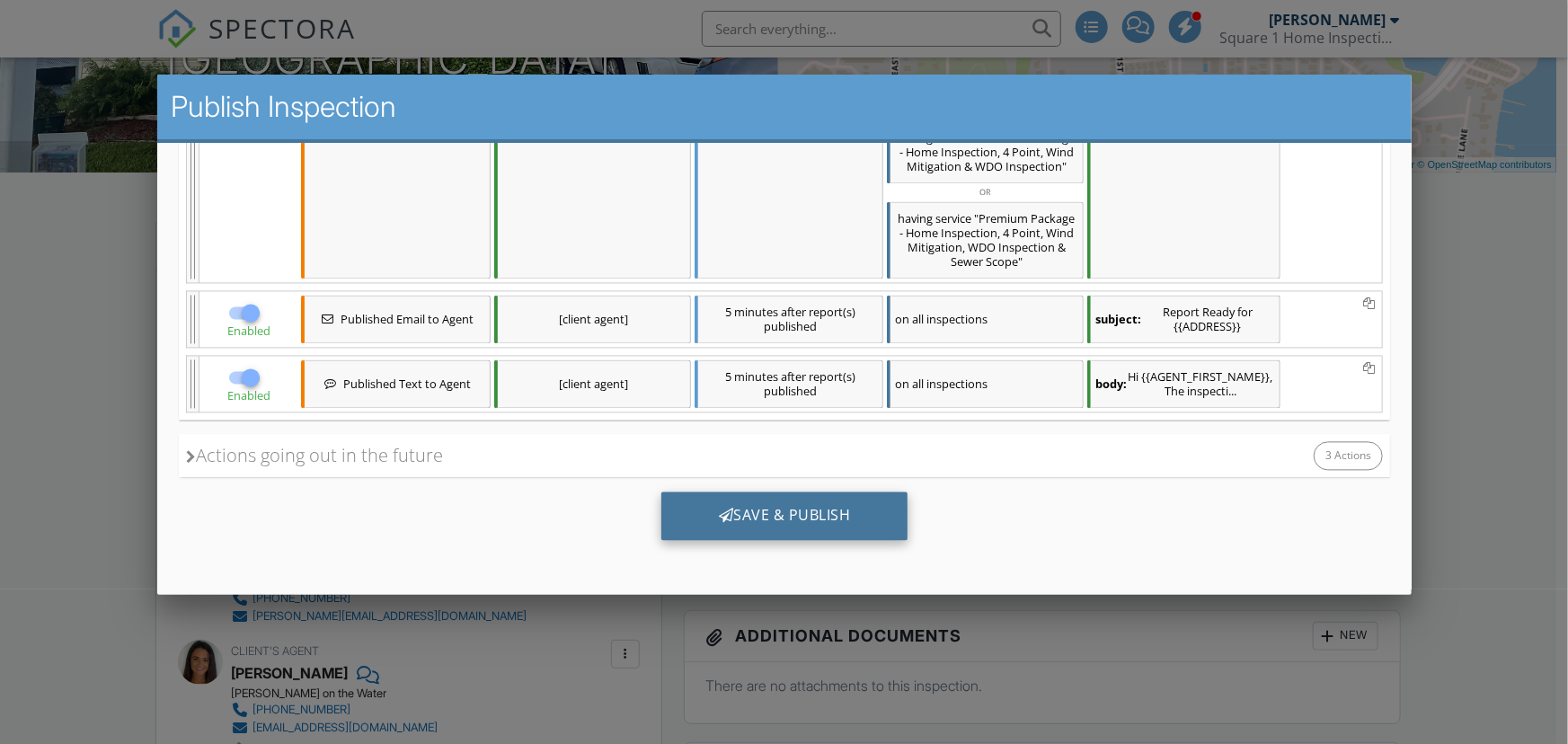
click at [748, 516] on div "Save & Publish" at bounding box center [784, 516] width 247 height 49
